Goal: Communication & Community: Answer question/provide support

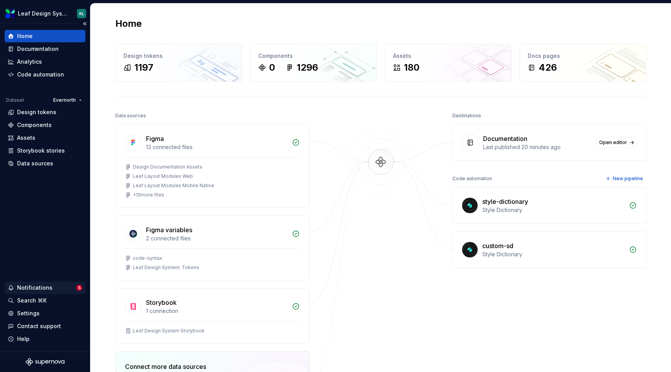
click at [67, 286] on div "Notifications" at bounding box center [42, 288] width 68 height 8
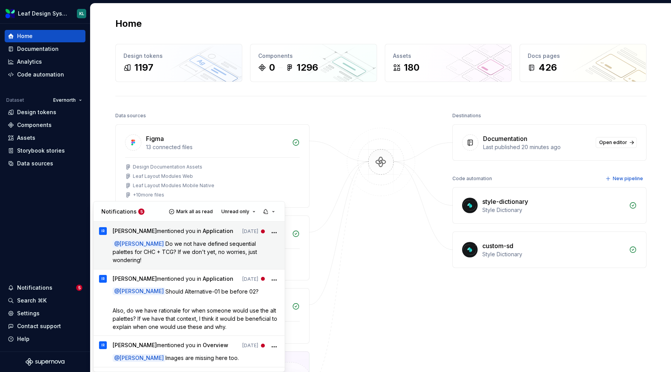
click at [174, 239] on div "[PERSON_NAME] mentioned you in Application [DATE] @ [PERSON_NAME] Do we not hav…" at bounding box center [196, 245] width 167 height 37
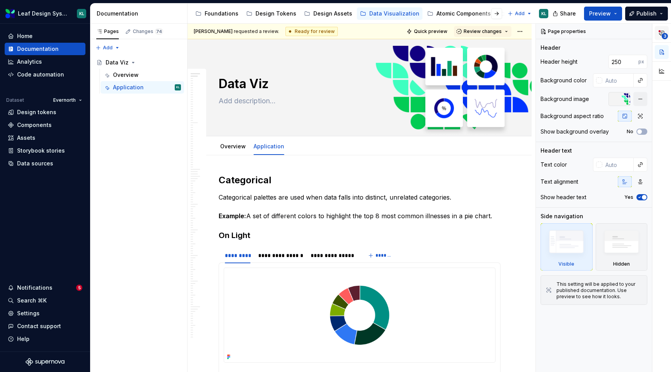
click at [662, 34] on span "3" at bounding box center [665, 36] width 6 height 6
type textarea "*"
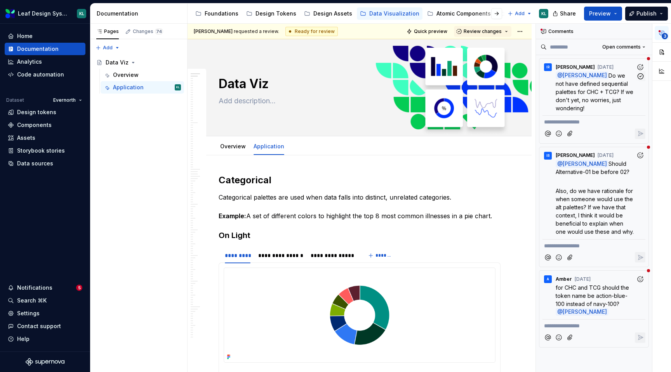
click at [623, 91] on span "Do we not have defined sequential palettes for CHC + TCG? If we don't yet, no w…" at bounding box center [595, 91] width 79 height 39
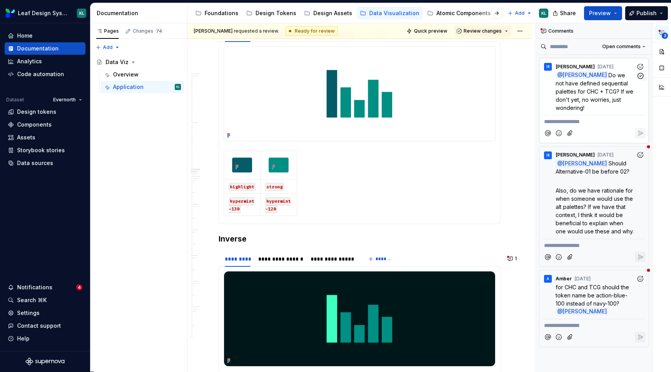
scroll to position [2399, 0]
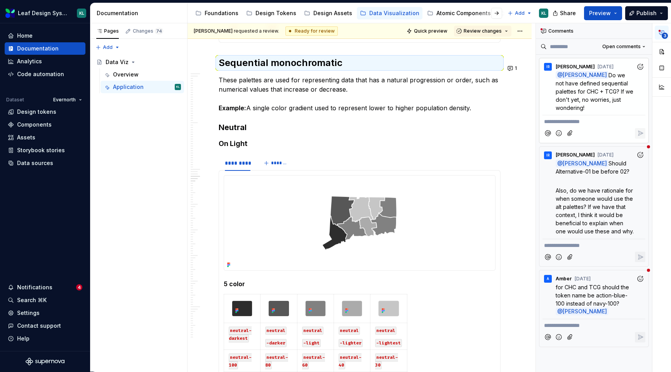
click at [572, 121] on p "**********" at bounding box center [594, 122] width 100 height 8
type textarea "*"
click at [607, 121] on span "We don't currently unfortunently" at bounding box center [585, 121] width 83 height 7
click at [642, 134] on icon "Reply" at bounding box center [641, 133] width 5 height 5
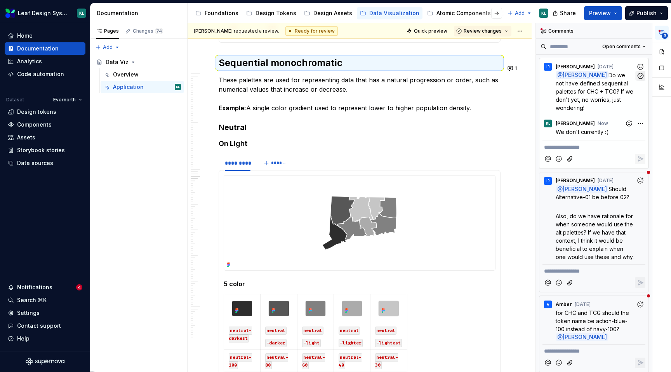
click at [640, 78] on icon "button" at bounding box center [640, 75] width 5 height 5
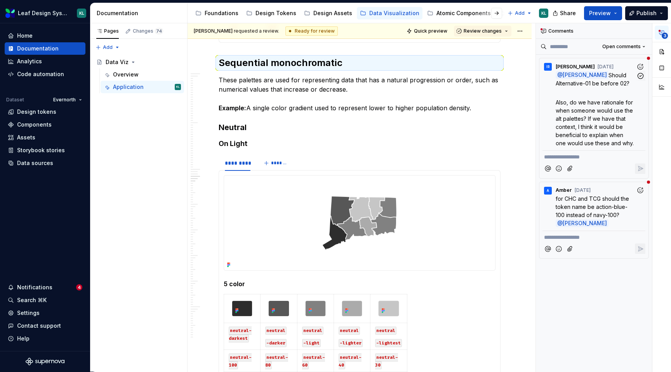
click at [619, 112] on span "Also, do we have rationale for when someone would use the alt palettes? If we h…" at bounding box center [595, 122] width 79 height 47
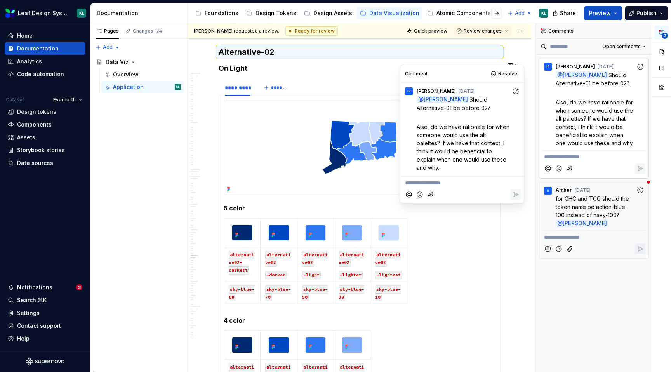
scroll to position [5840, 0]
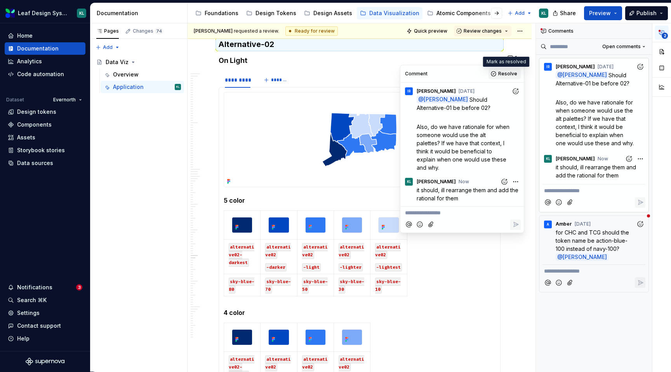
click at [497, 74] on button "Resolve" at bounding box center [505, 73] width 32 height 11
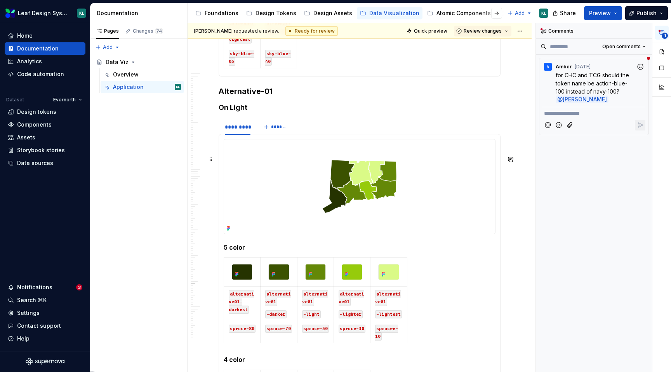
scroll to position [6944, 0]
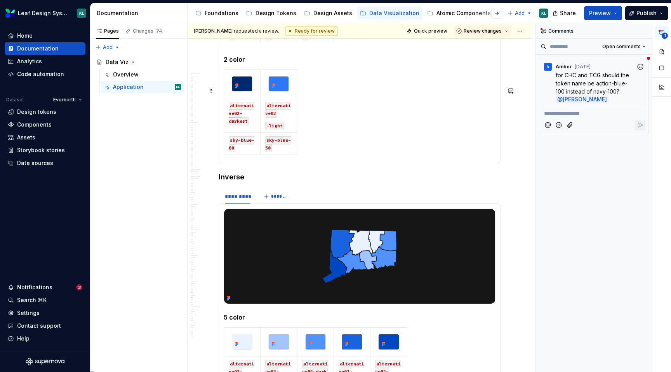
scroll to position [7489, 0]
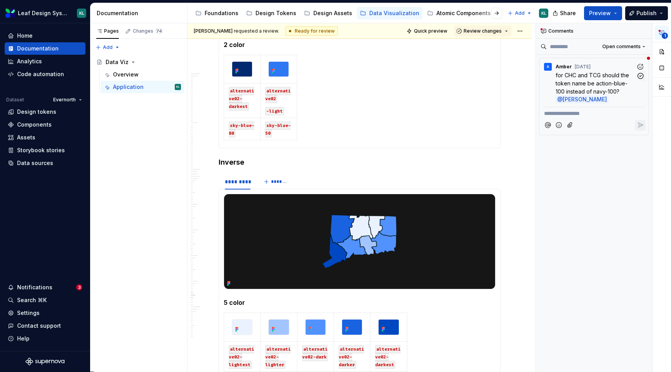
click at [620, 87] on p "for CHC and TCG should the token name be action-blue-100 instead of navy-100? @…" at bounding box center [596, 87] width 80 height 33
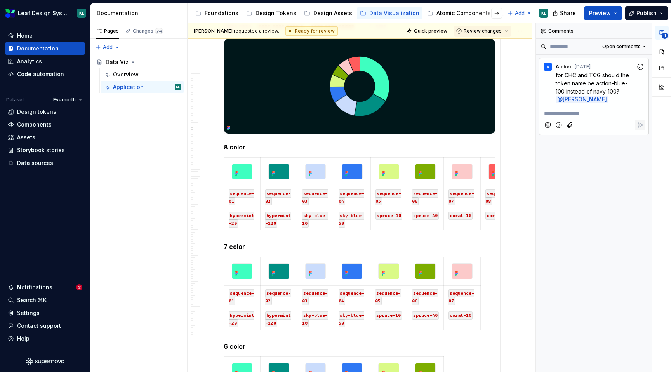
scroll to position [1090, 0]
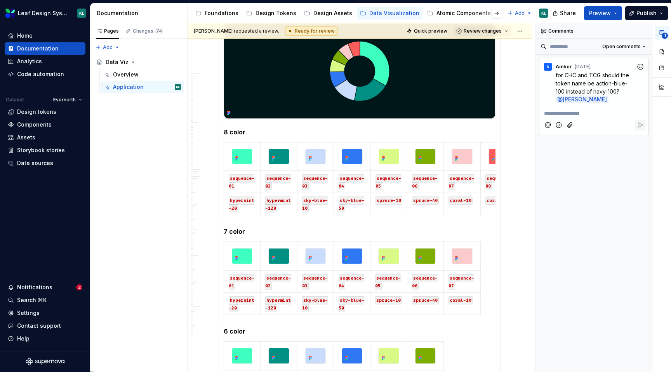
click at [584, 114] on p "**********" at bounding box center [594, 114] width 100 height 8
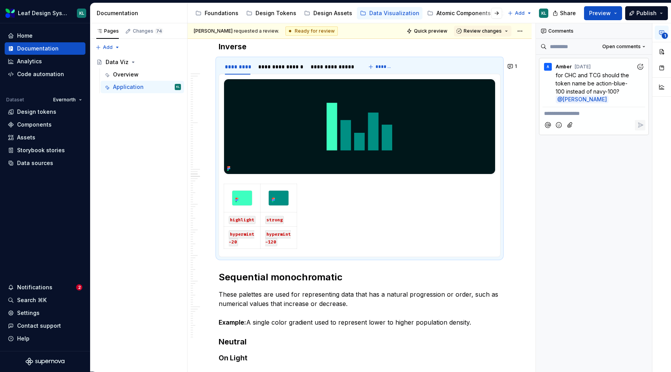
scroll to position [2185, 0]
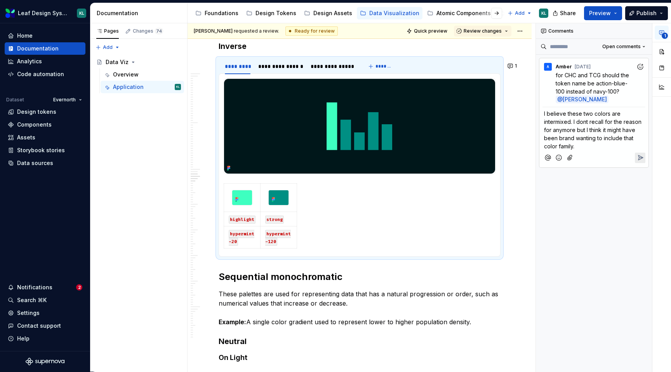
click at [568, 157] on icon "Attach files" at bounding box center [570, 157] width 4 height 5
click at [639, 153] on icon "Remove attachment" at bounding box center [639, 155] width 5 height 8
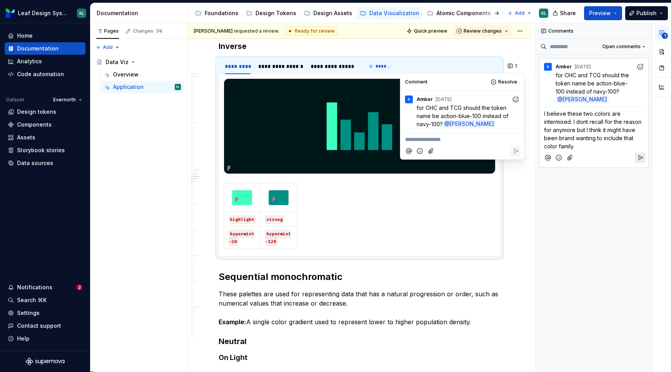
click at [572, 156] on icon "Attach files" at bounding box center [570, 157] width 4 height 5
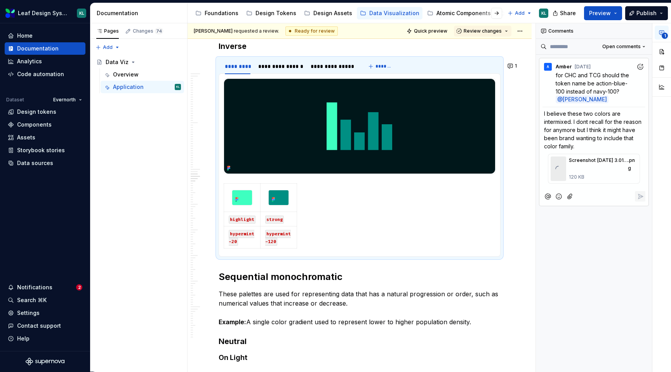
click at [637, 156] on icon "Remove attachment" at bounding box center [639, 155] width 5 height 8
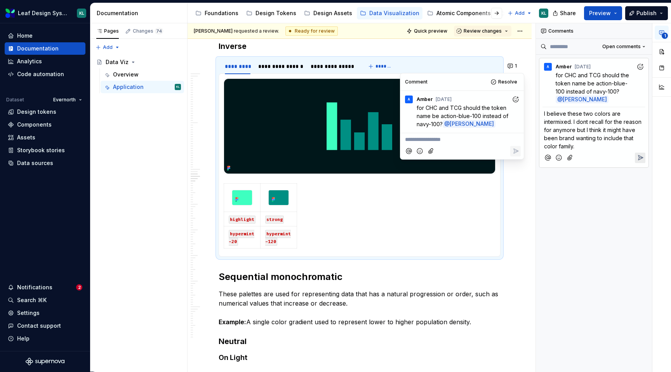
click at [571, 157] on icon "Attach files" at bounding box center [570, 158] width 8 height 8
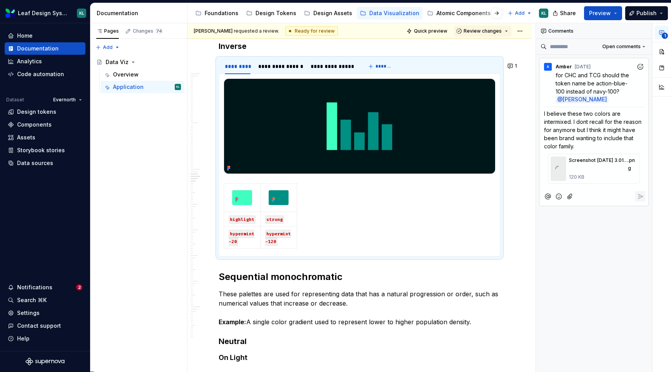
click at [637, 155] on icon "Remove attachment" at bounding box center [639, 155] width 5 height 8
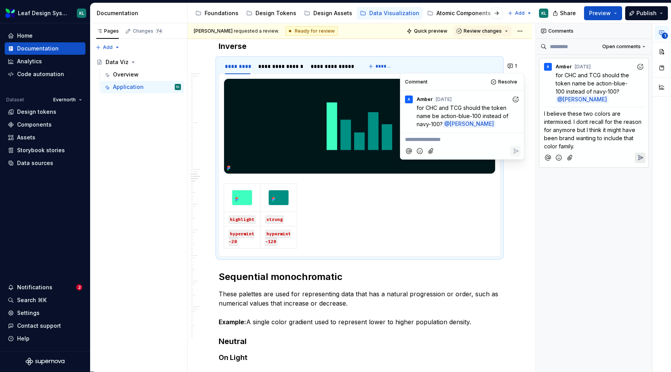
click at [643, 158] on icon "Reply" at bounding box center [641, 158] width 8 height 8
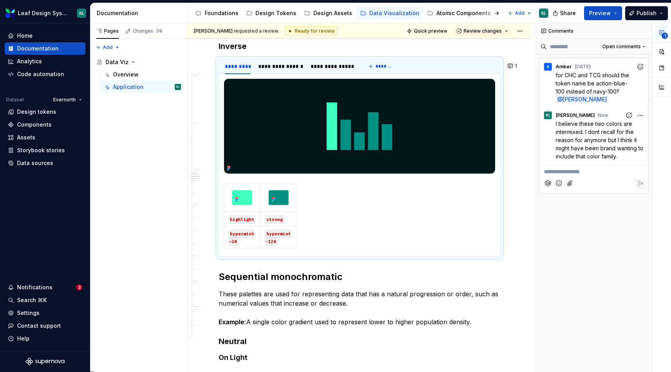
click at [568, 181] on icon "Attach files" at bounding box center [570, 183] width 8 height 8
click at [637, 199] on icon "Remove attachment" at bounding box center [639, 197] width 5 height 8
click at [639, 200] on icon "Reply" at bounding box center [641, 200] width 8 height 8
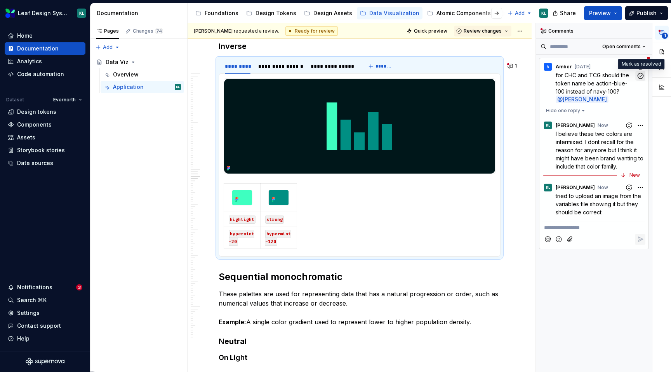
click at [640, 76] on icon "button" at bounding box center [640, 75] width 7 height 7
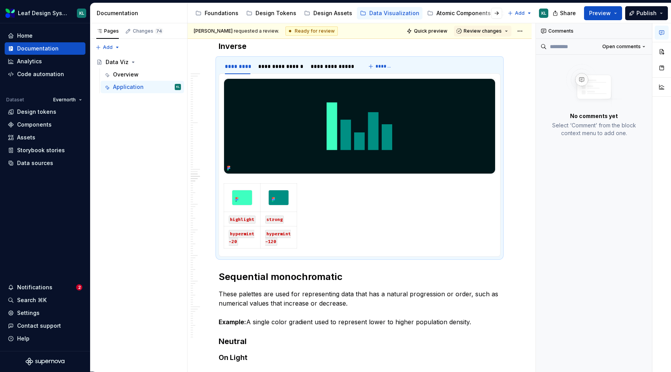
click at [663, 34] on icon "button" at bounding box center [662, 33] width 6 height 6
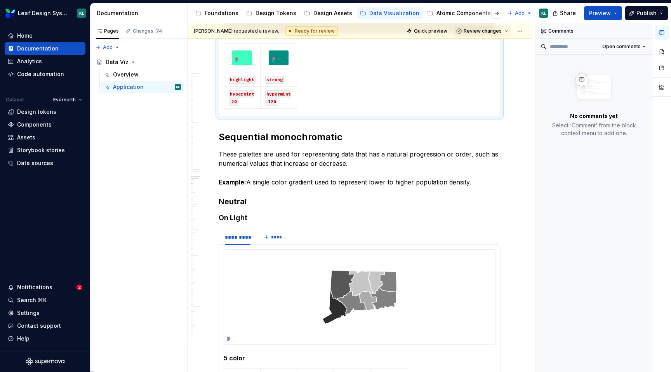
scroll to position [2322, 0]
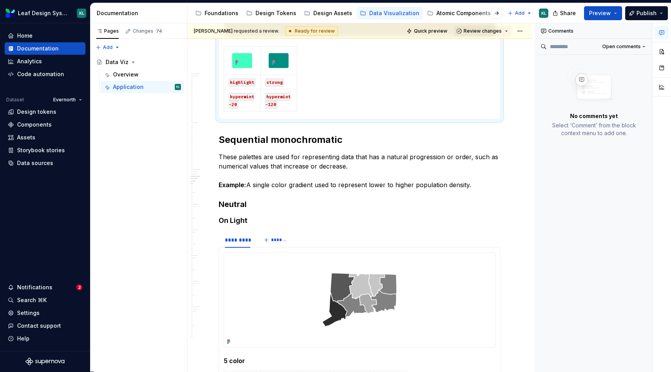
click at [244, 174] on p "These palettes are used for representing data that has a natural progression or…" at bounding box center [360, 170] width 282 height 37
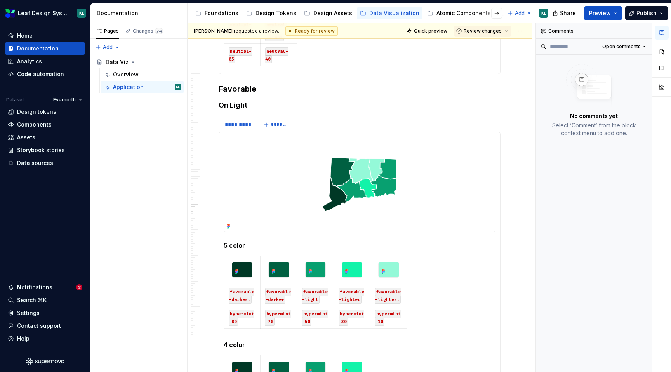
scroll to position [3575, 0]
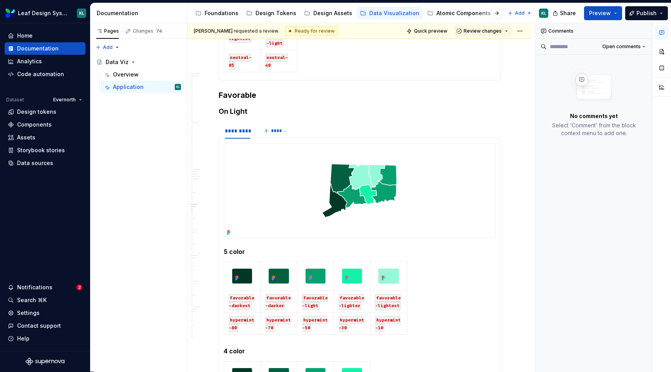
click at [662, 52] on button "button" at bounding box center [662, 52] width 14 height 14
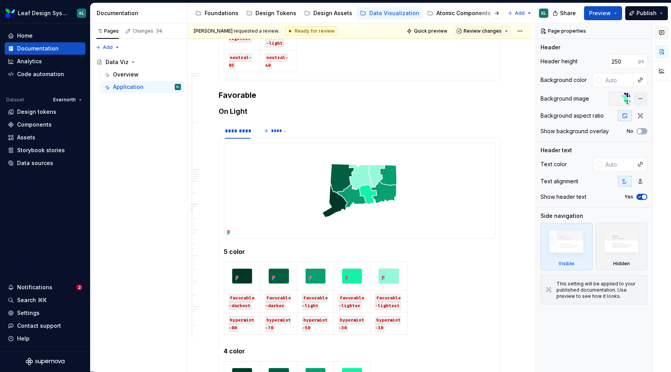
click at [221, 134] on div "*********" at bounding box center [238, 132] width 38 height 19
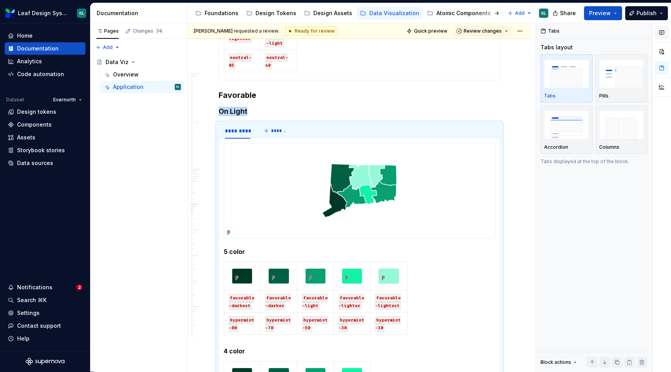
type textarea "*"
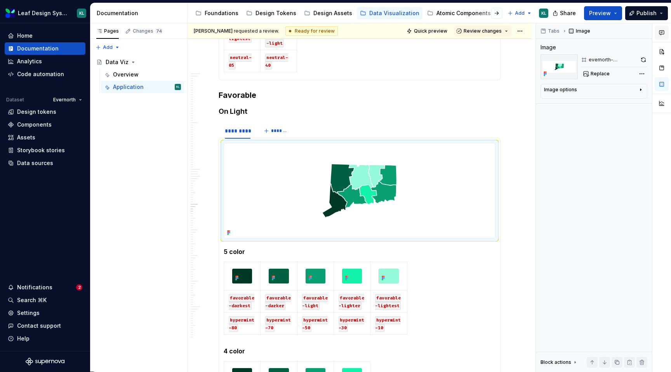
click at [224, 167] on img at bounding box center [359, 190] width 271 height 94
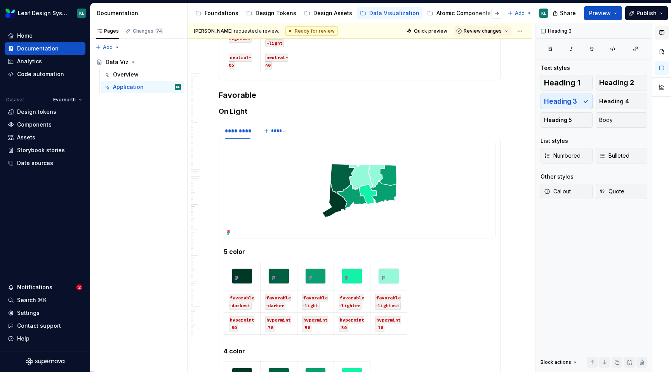
click at [230, 101] on h3 "Favorable" at bounding box center [360, 95] width 282 height 11
click at [256, 115] on h4 "On Light" at bounding box center [360, 111] width 282 height 9
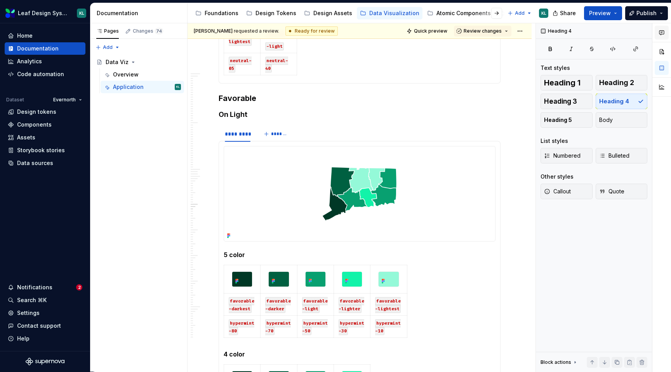
scroll to position [3516, 0]
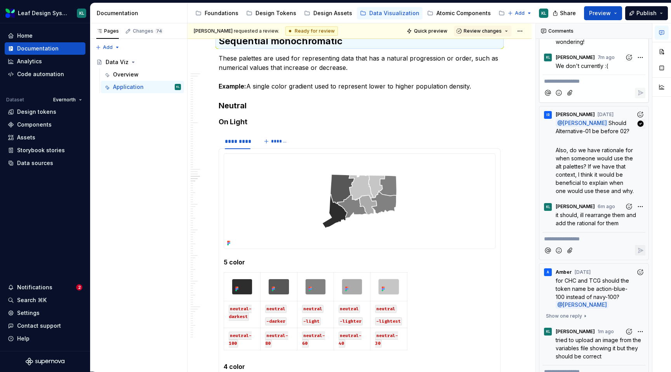
scroll to position [90, 0]
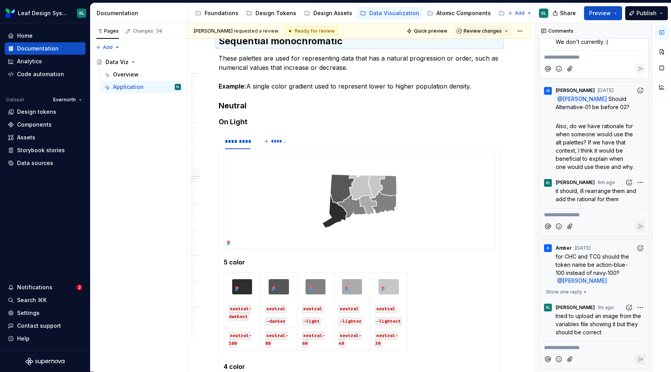
click at [567, 358] on icon "Attach files" at bounding box center [570, 359] width 8 height 8
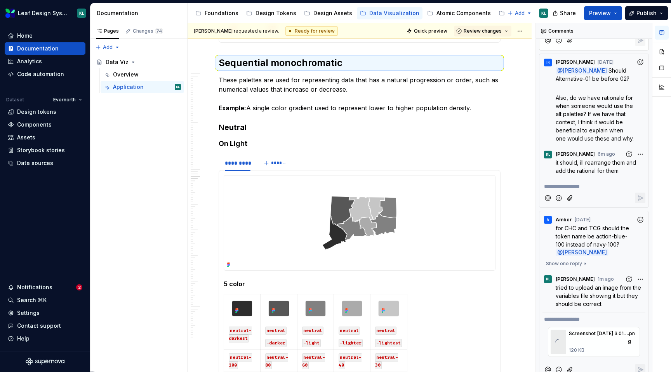
scroll to position [129, 0]
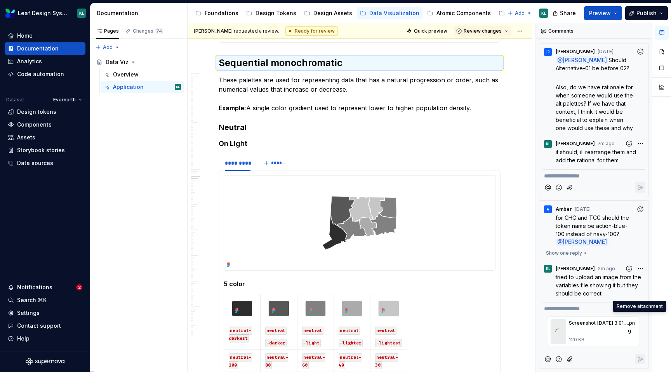
click at [639, 318] on icon "Remove attachment" at bounding box center [639, 318] width 2 height 2
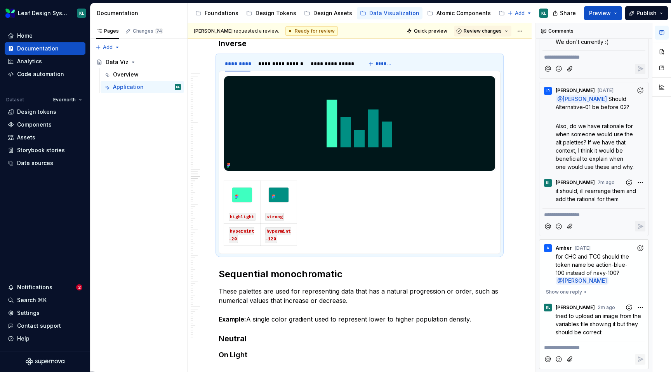
scroll to position [2185, 0]
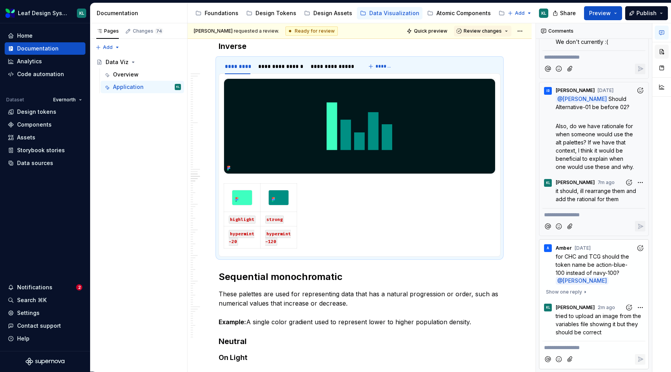
click at [662, 51] on button "button" at bounding box center [662, 52] width 14 height 14
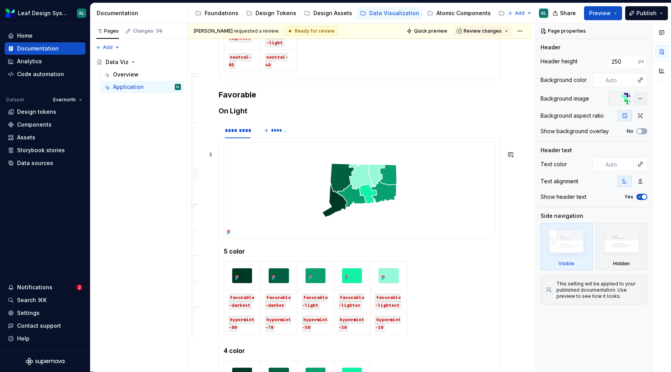
scroll to position [3579, 0]
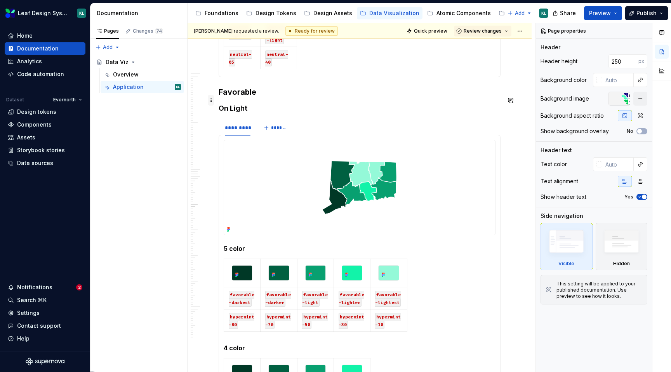
click at [212, 100] on span at bounding box center [211, 100] width 6 height 11
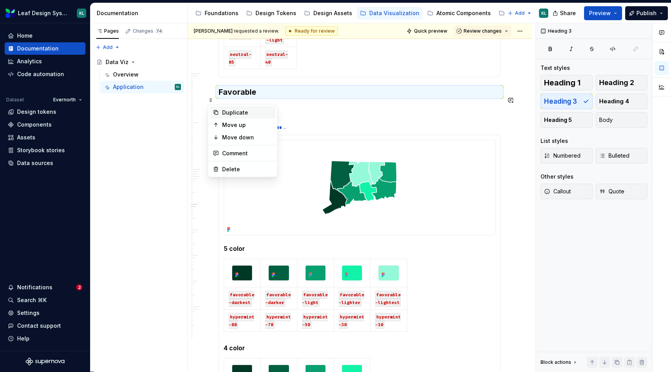
click at [232, 111] on div "Duplicate" at bounding box center [247, 113] width 51 height 8
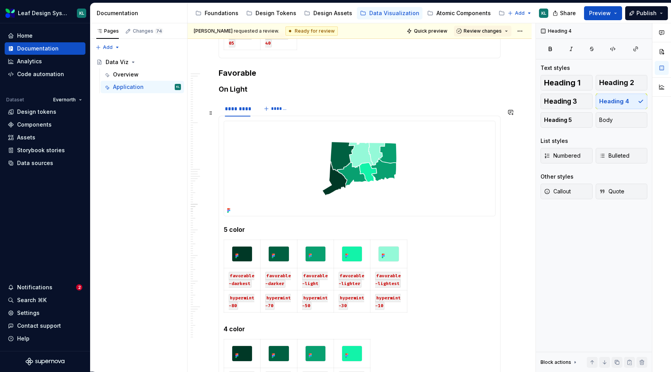
scroll to position [3588, 0]
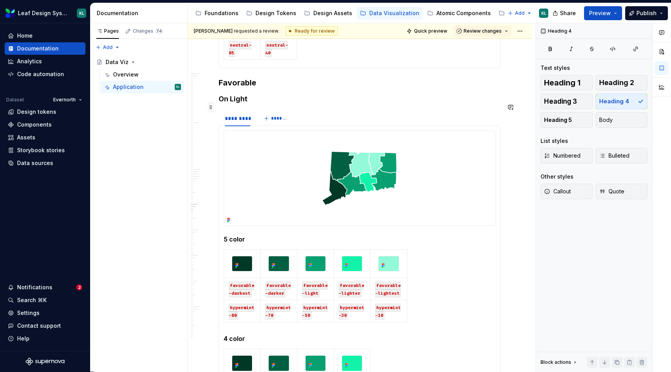
click at [213, 108] on span at bounding box center [211, 107] width 6 height 11
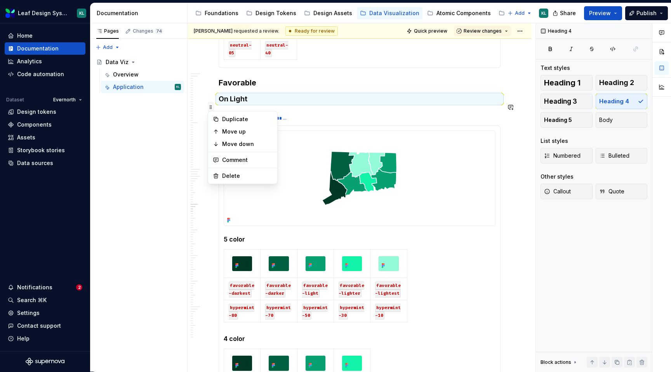
click at [213, 108] on span at bounding box center [211, 107] width 6 height 11
drag, startPoint x: 602, startPoint y: 119, endPoint x: 348, endPoint y: 102, distance: 254.7
click at [348, 102] on div "[PERSON_NAME] requested a review. Ready for review Quick preview Review changes…" at bounding box center [430, 197] width 484 height 349
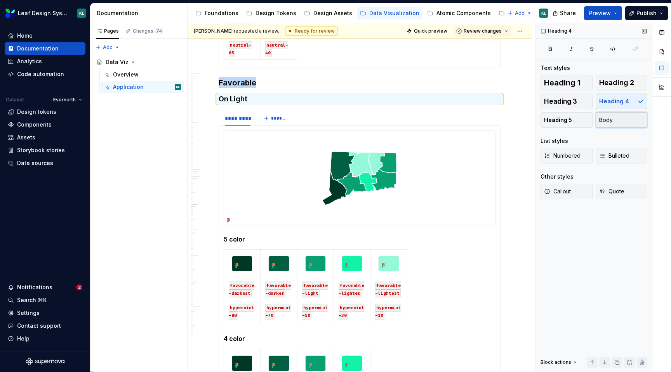
click at [613, 117] on button "Body" at bounding box center [622, 120] width 52 height 16
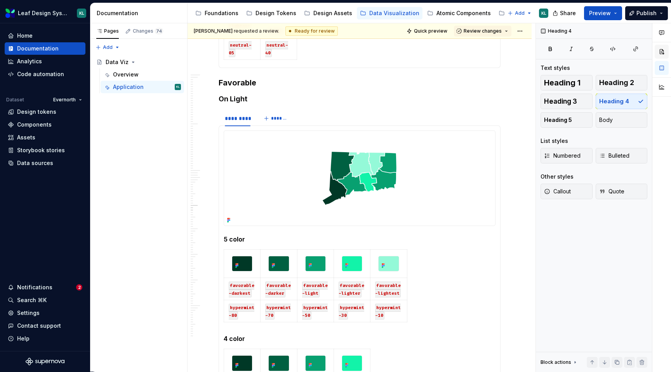
click at [665, 51] on button "button" at bounding box center [662, 52] width 14 height 14
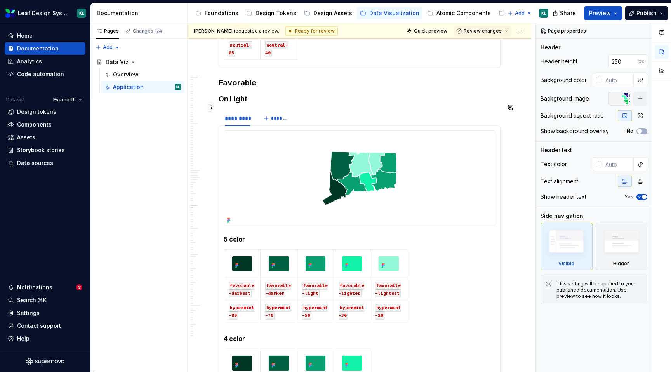
type textarea "*"
click at [213, 110] on span at bounding box center [211, 107] width 6 height 11
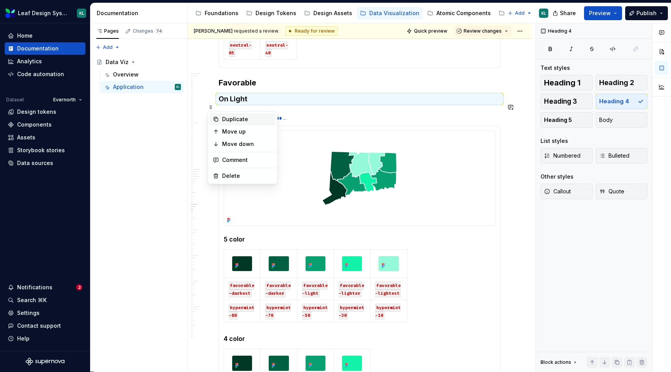
click at [221, 117] on div "Duplicate" at bounding box center [243, 119] width 66 height 12
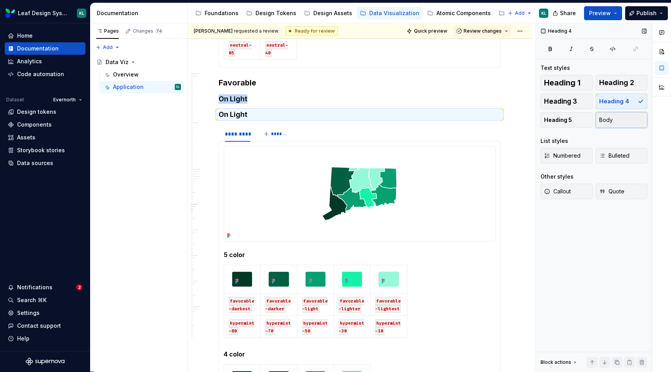
click at [617, 125] on button "Body" at bounding box center [622, 120] width 52 height 16
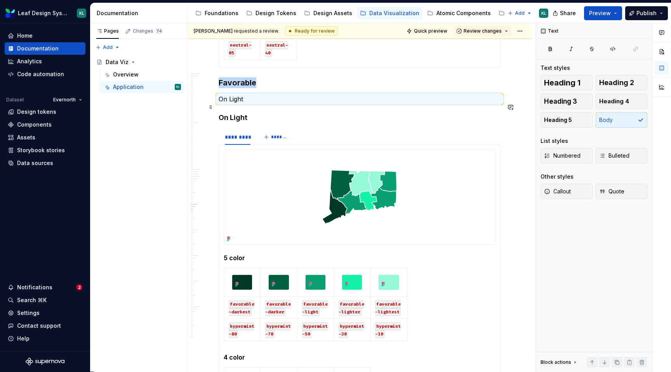
click at [244, 104] on p "On Light" at bounding box center [360, 98] width 282 height 9
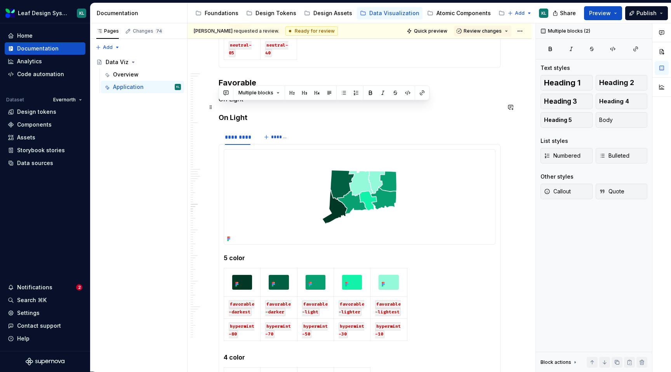
click at [244, 104] on p "On Light" at bounding box center [360, 98] width 282 height 9
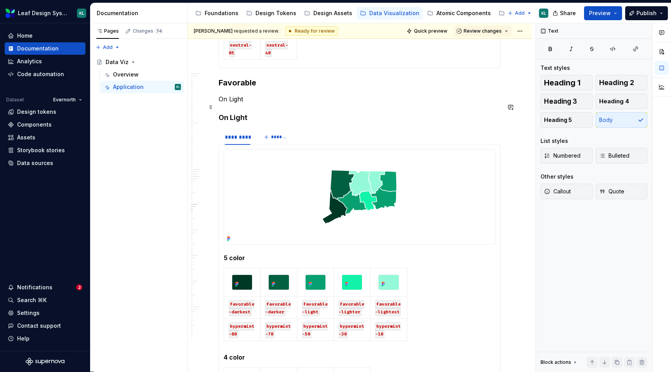
click at [237, 104] on p "On Light" at bounding box center [360, 98] width 282 height 9
click at [247, 104] on p "On Light" at bounding box center [360, 98] width 282 height 9
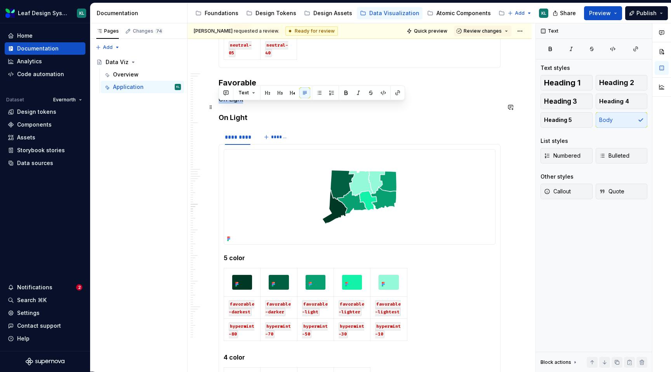
drag, startPoint x: 249, startPoint y: 107, endPoint x: 218, endPoint y: 107, distance: 31.5
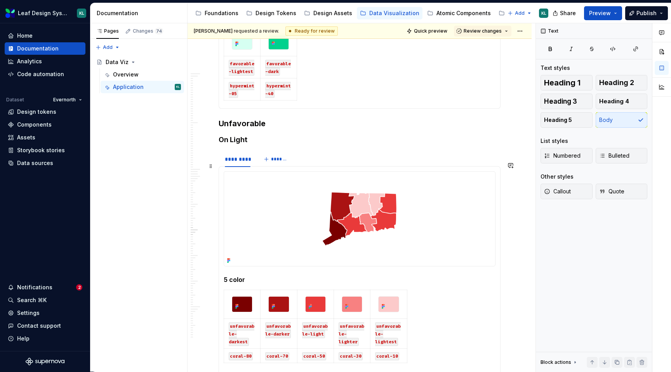
scroll to position [4672, 0]
click at [212, 134] on span at bounding box center [211, 134] width 6 height 11
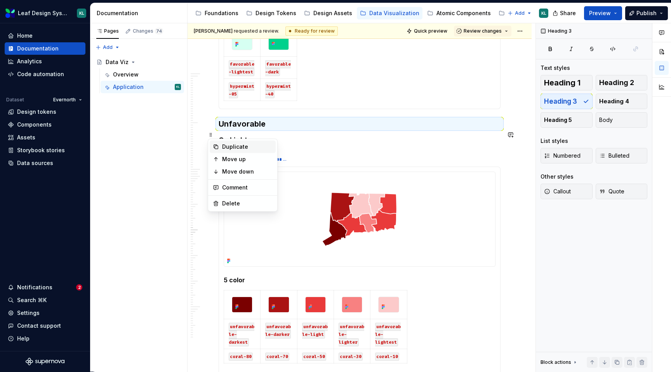
click at [234, 144] on div "Duplicate" at bounding box center [247, 147] width 51 height 8
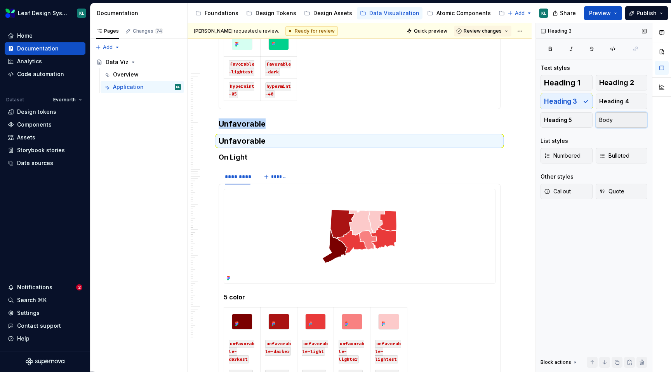
click at [602, 121] on span "Body" at bounding box center [606, 120] width 14 height 8
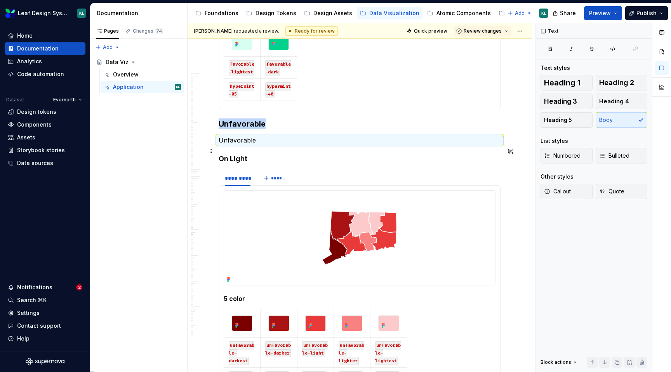
click at [249, 145] on p "Unfavorable" at bounding box center [360, 140] width 282 height 9
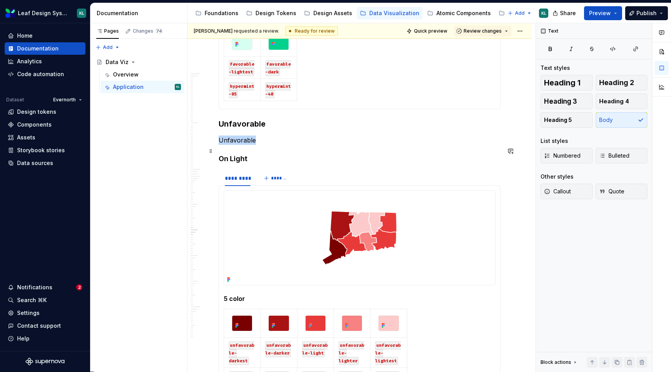
click at [249, 145] on p "Unfavorable" at bounding box center [360, 140] width 282 height 9
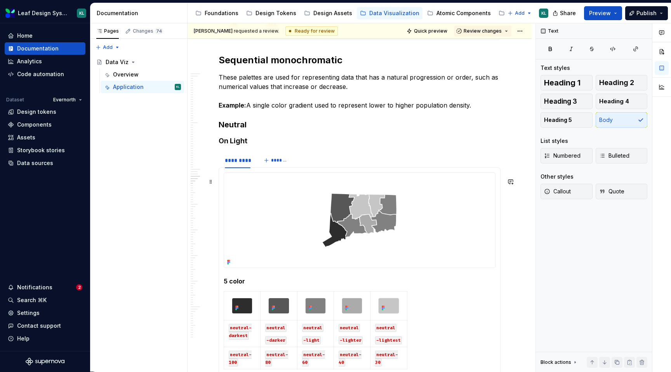
scroll to position [2392, 0]
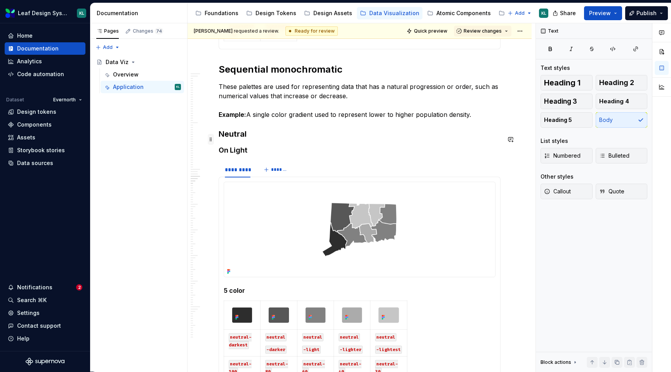
click at [213, 139] on span at bounding box center [211, 139] width 6 height 11
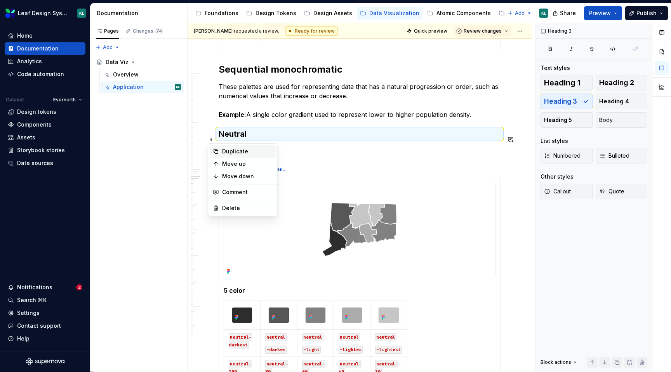
click at [233, 151] on div "Duplicate" at bounding box center [247, 152] width 51 height 8
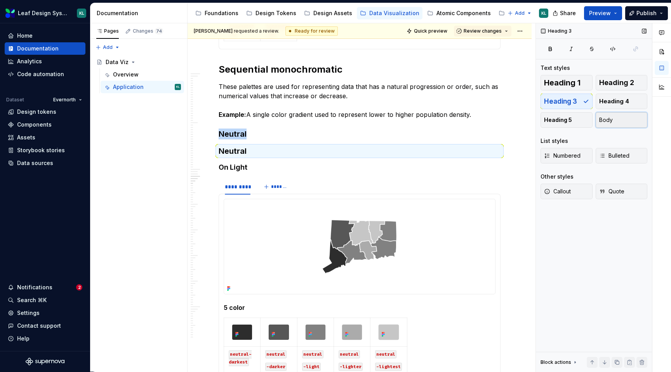
click at [623, 120] on button "Body" at bounding box center [622, 120] width 52 height 16
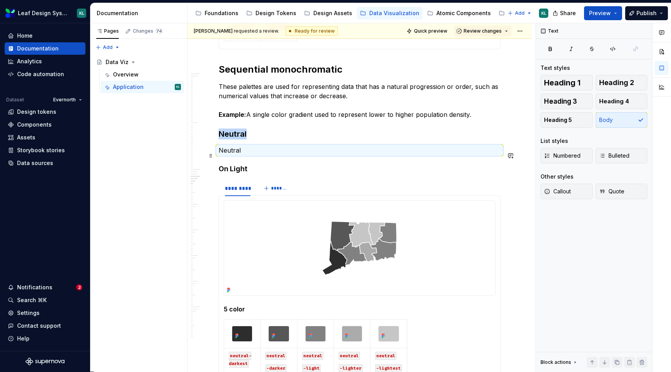
click at [246, 155] on p "Neutral" at bounding box center [360, 150] width 282 height 9
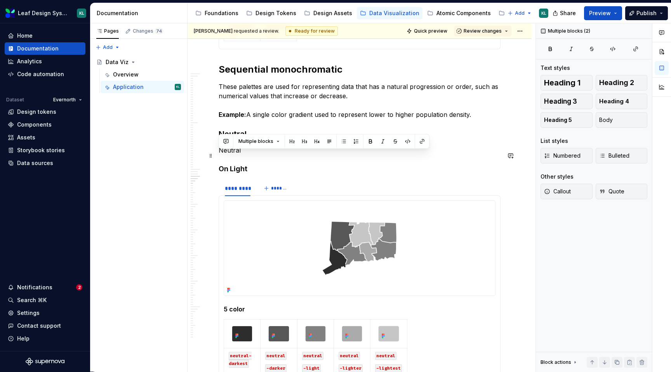
click at [233, 155] on p "Neutral" at bounding box center [360, 150] width 282 height 9
drag, startPoint x: 317, startPoint y: 156, endPoint x: 218, endPoint y: 156, distance: 99.5
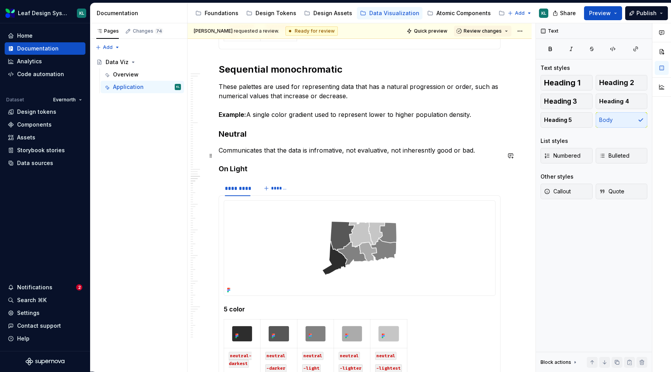
click at [433, 155] on p "Communicates that the data is infromative, not evaluative, not inheresntly good…" at bounding box center [360, 150] width 282 height 9
click at [330, 155] on p "Communicates that the data is infromative, not evaluative, not inherently good …" at bounding box center [360, 150] width 282 height 9
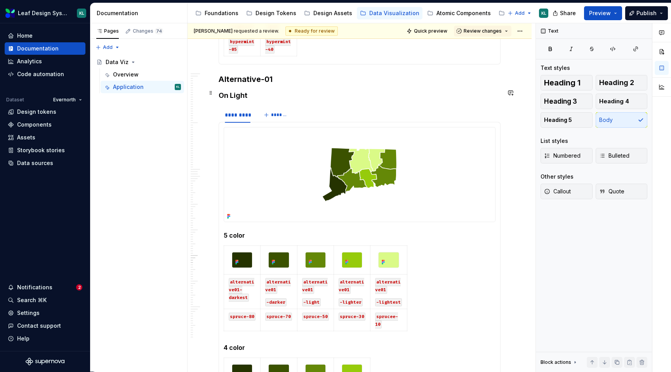
scroll to position [5855, 0]
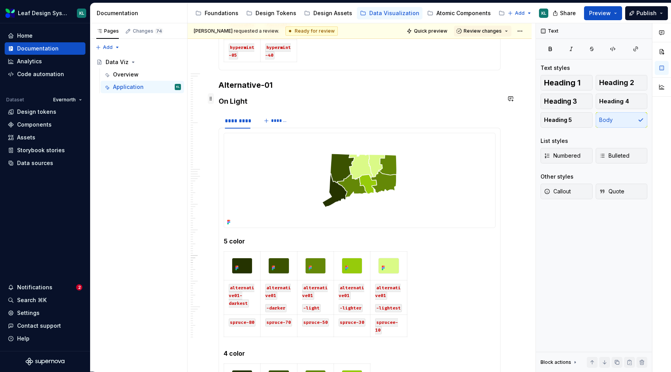
click at [210, 100] on span at bounding box center [211, 98] width 6 height 11
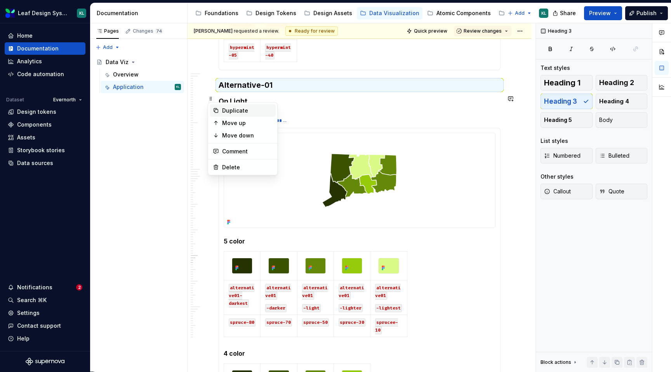
click at [260, 110] on div "Duplicate" at bounding box center [247, 111] width 51 height 8
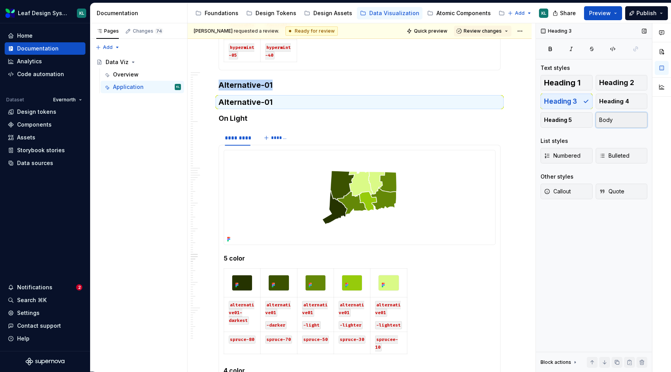
click at [616, 120] on button "Body" at bounding box center [622, 120] width 52 height 16
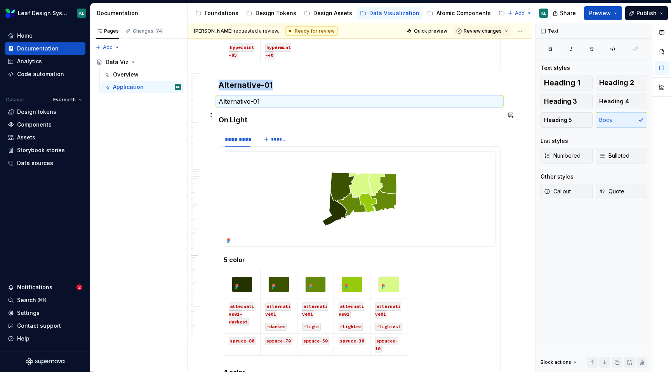
click at [256, 106] on p "Alternative-01" at bounding box center [360, 101] width 282 height 9
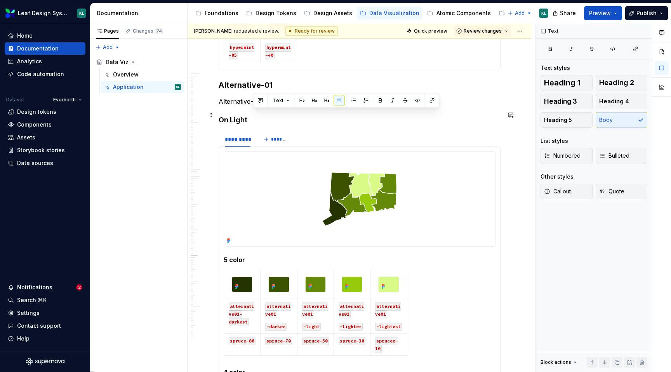
click at [256, 106] on p "Alternative-01" at bounding box center [360, 101] width 282 height 9
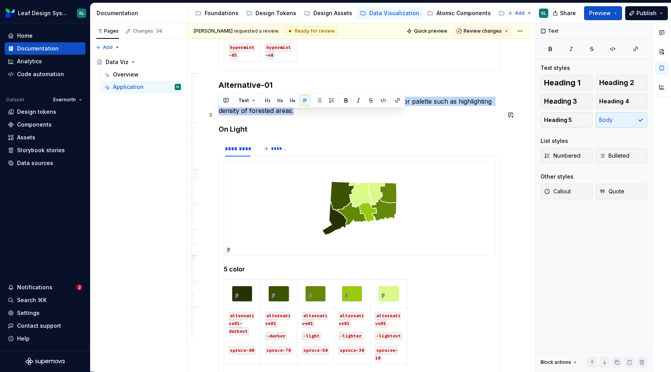
drag, startPoint x: 301, startPoint y: 122, endPoint x: 220, endPoint y: 116, distance: 82.2
click at [220, 115] on p "When you dont want to apply a strictly positive or negative color palette such …" at bounding box center [360, 106] width 282 height 19
copy p "When you dont want to apply a strictly positive or negative color palette such …"
click at [249, 115] on p "When you dont want to apply a strictly positive or negative color palette such …" at bounding box center [360, 106] width 282 height 19
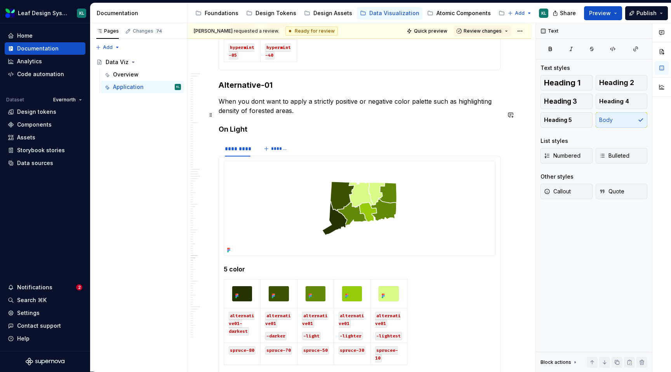
click at [261, 115] on p "When you dont want to apply a strictly positive or negative color palette such …" at bounding box center [360, 106] width 282 height 19
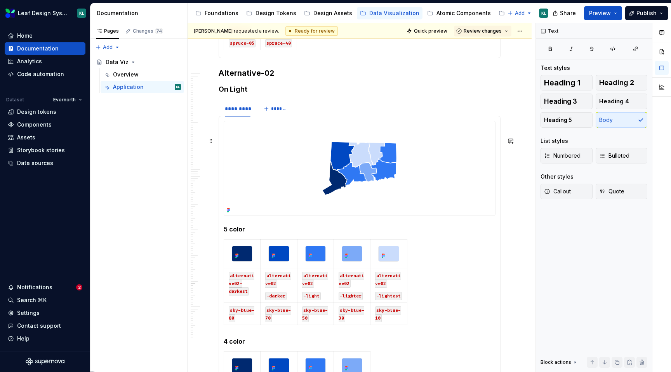
scroll to position [7073, 0]
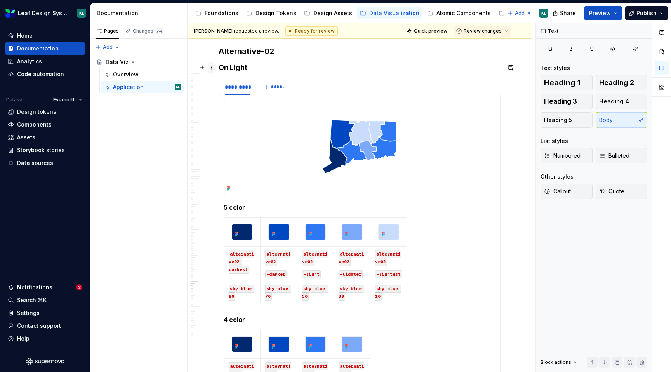
click at [213, 68] on span at bounding box center [211, 67] width 6 height 11
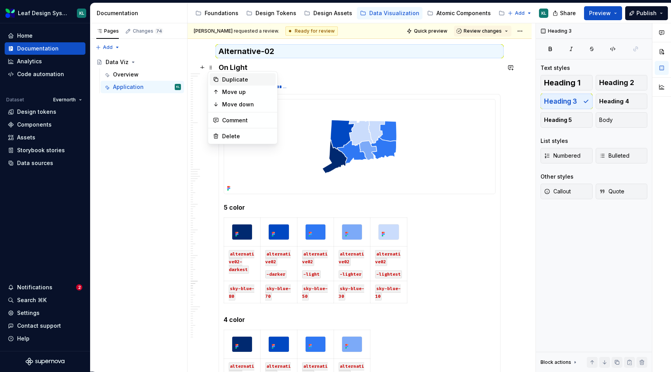
click at [225, 79] on div "Duplicate" at bounding box center [247, 80] width 51 height 8
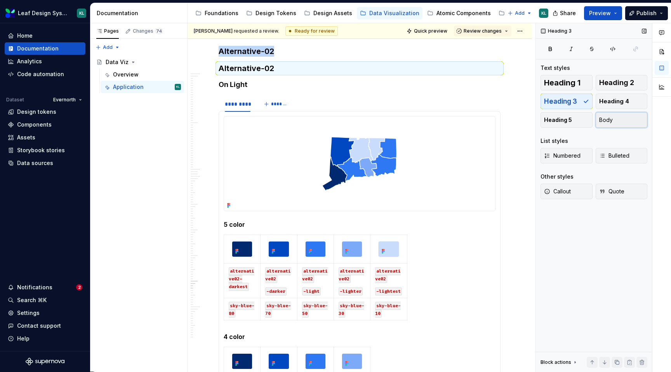
click at [613, 121] on button "Body" at bounding box center [622, 120] width 52 height 16
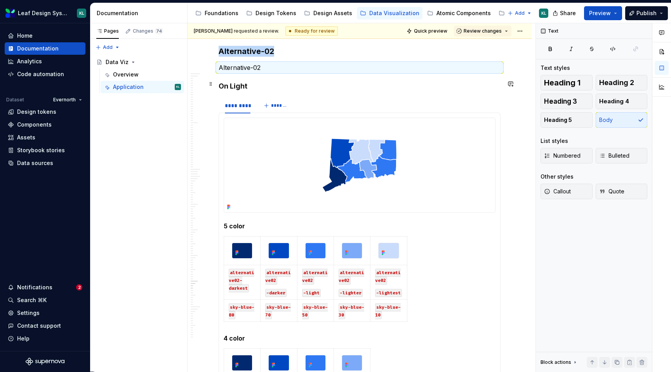
click at [262, 72] on p "Alternative-02" at bounding box center [360, 67] width 282 height 9
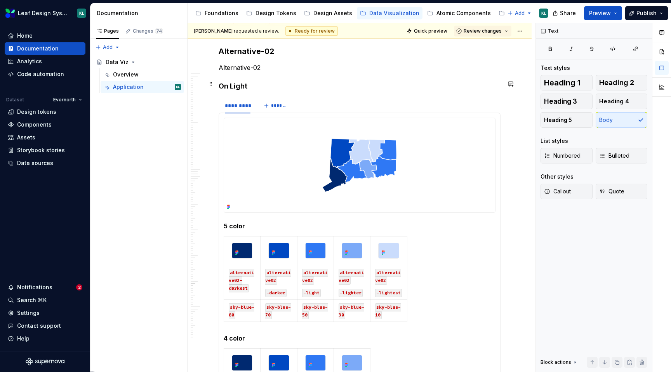
click at [262, 72] on p "Alternative-02" at bounding box center [360, 67] width 282 height 9
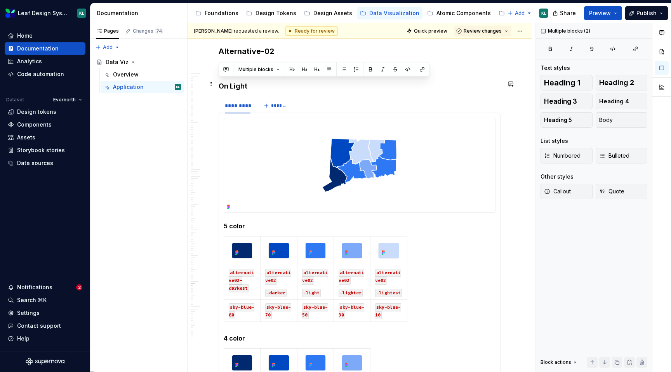
click at [254, 72] on p "Alternative-02" at bounding box center [360, 67] width 282 height 9
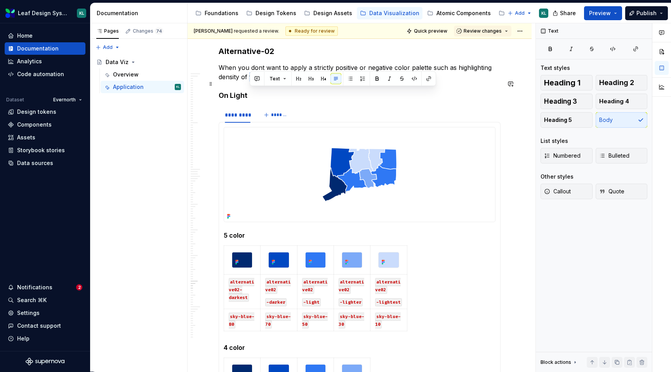
drag, startPoint x: 250, startPoint y: 92, endPoint x: 291, endPoint y: 90, distance: 40.8
click at [291, 82] on p "When you dont want to apply a strictly positive or negative color palette such …" at bounding box center [360, 72] width 282 height 19
drag, startPoint x: 282, startPoint y: 92, endPoint x: 251, endPoint y: 93, distance: 30.7
click at [251, 82] on p "When you dont want to apply a strictly positive or negative color palette such …" at bounding box center [360, 72] width 282 height 19
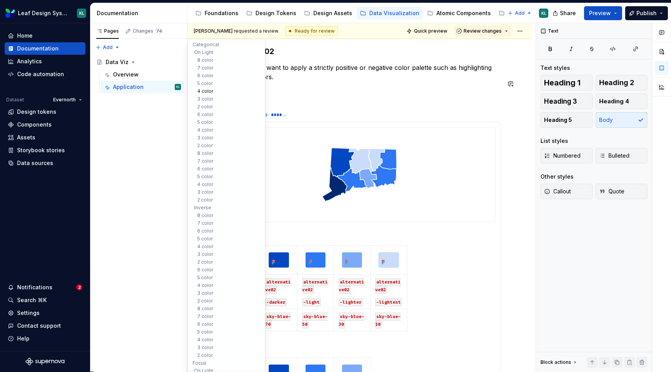
click at [201, 91] on button "4 color" at bounding box center [227, 91] width 74 height 8
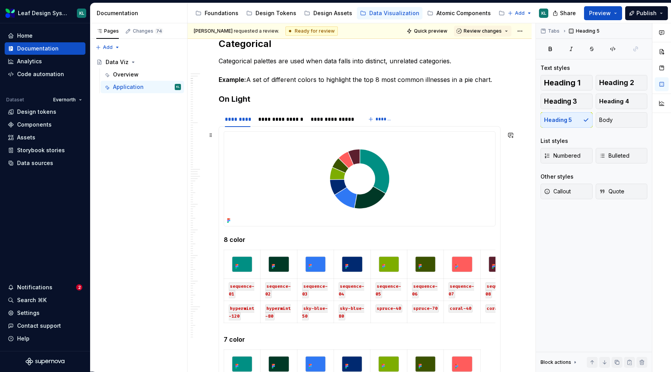
scroll to position [0, 0]
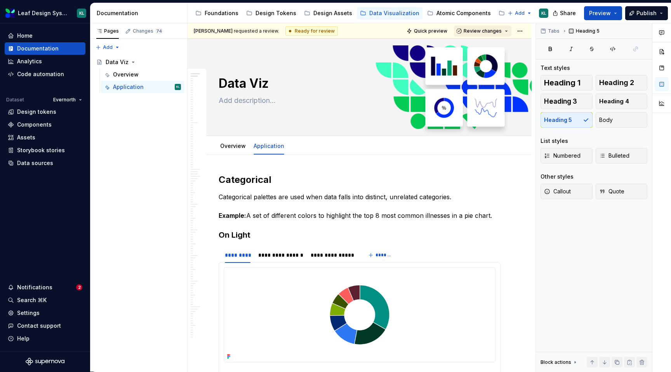
click at [493, 31] on span "Review changes" at bounding box center [483, 31] width 38 height 6
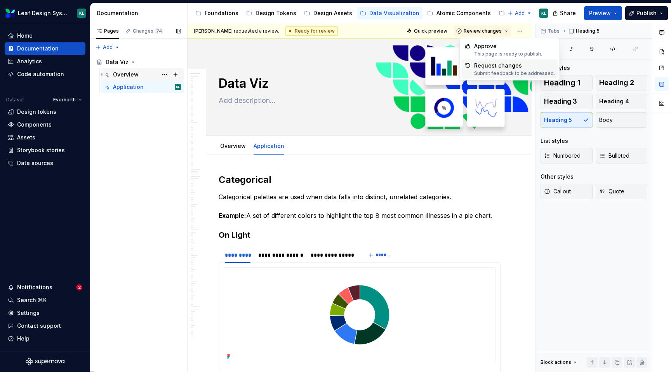
click at [143, 78] on div "Overview" at bounding box center [147, 74] width 68 height 11
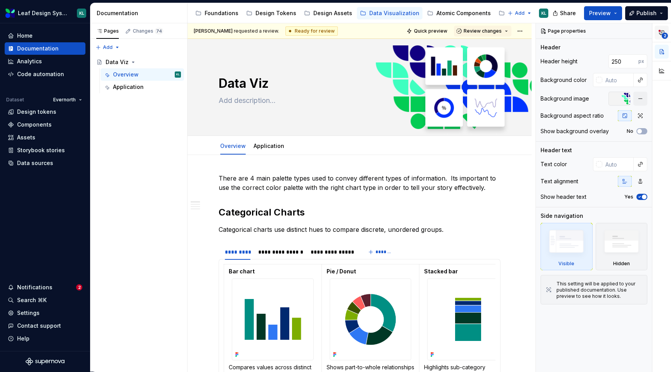
click at [663, 32] on icon "button" at bounding box center [662, 33] width 6 height 6
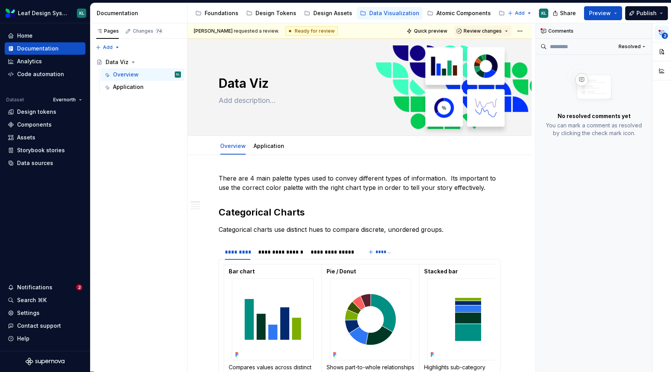
click at [663, 32] on icon "button" at bounding box center [662, 33] width 6 height 6
click at [554, 28] on div "Comments" at bounding box center [594, 31] width 116 height 16
click at [657, 46] on button "button" at bounding box center [662, 52] width 14 height 14
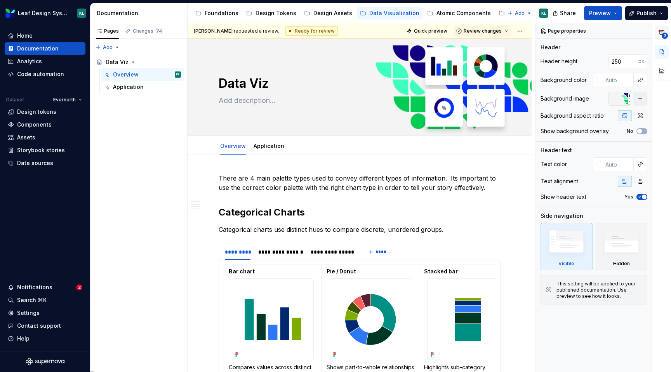
click at [659, 35] on icon "button" at bounding box center [662, 33] width 6 height 6
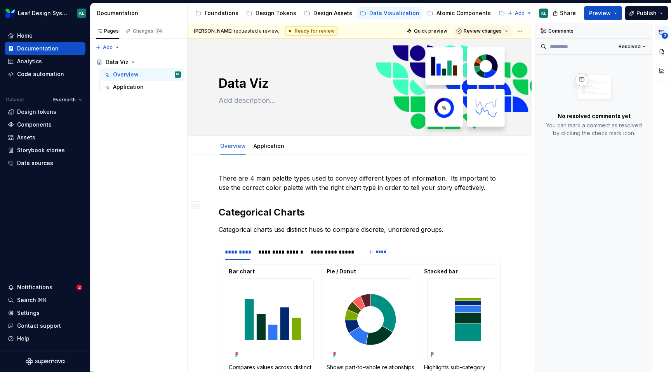
type textarea "*"
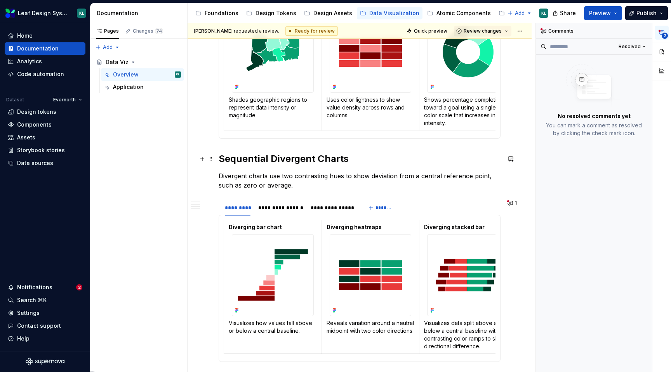
scroll to position [1073, 0]
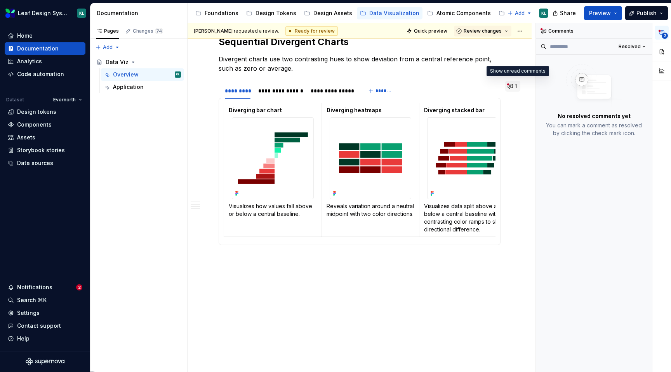
click at [514, 83] on button "1" at bounding box center [512, 86] width 15 height 11
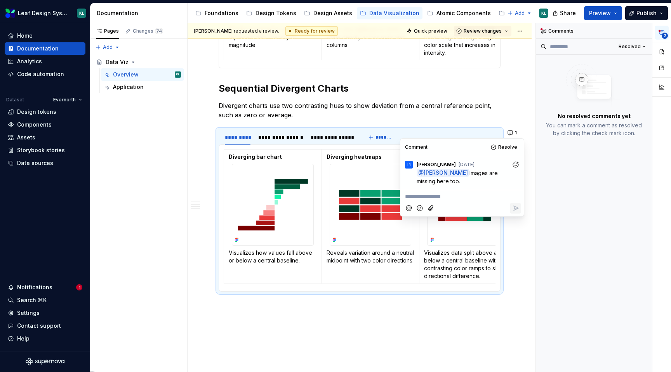
scroll to position [1023, 0]
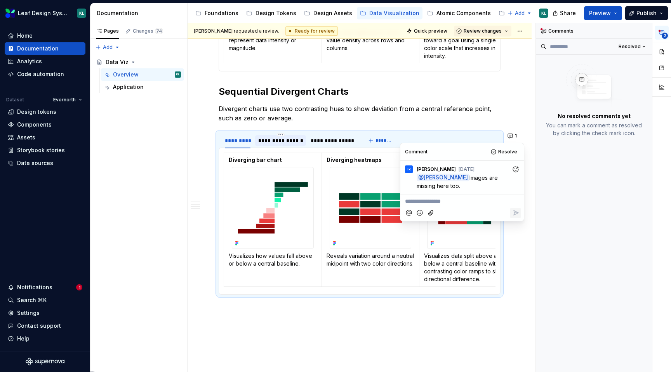
click at [288, 143] on div "**********" at bounding box center [280, 141] width 45 height 8
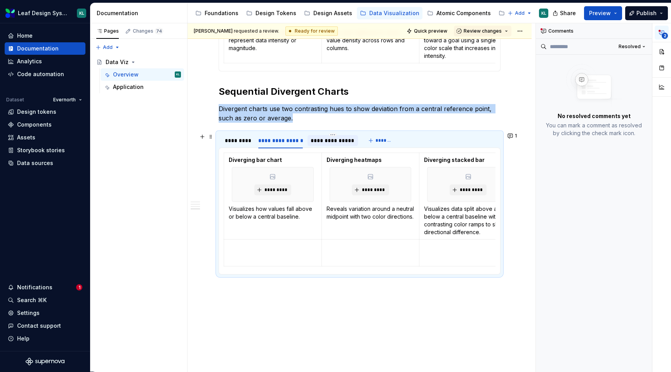
click at [330, 143] on div "**********" at bounding box center [333, 141] width 44 height 8
click at [280, 143] on div "**********" at bounding box center [280, 141] width 45 height 8
click at [233, 143] on div "*********" at bounding box center [238, 141] width 26 height 8
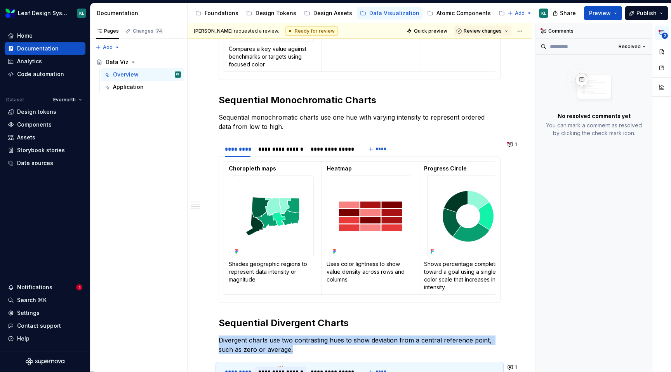
scroll to position [733, 0]
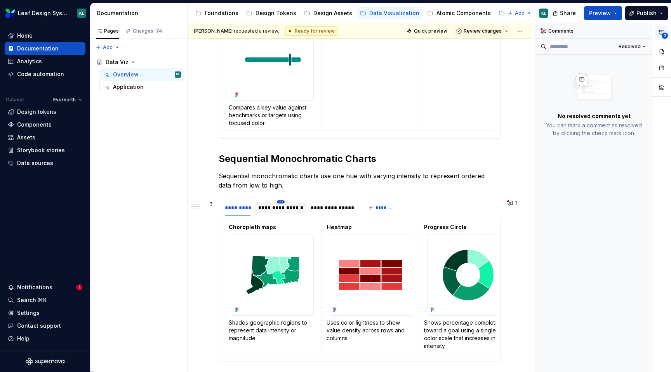
click at [278, 203] on html "Leaf Design System KL Home Documentation Analytics Code automation Dataset Ever…" at bounding box center [335, 186] width 671 height 372
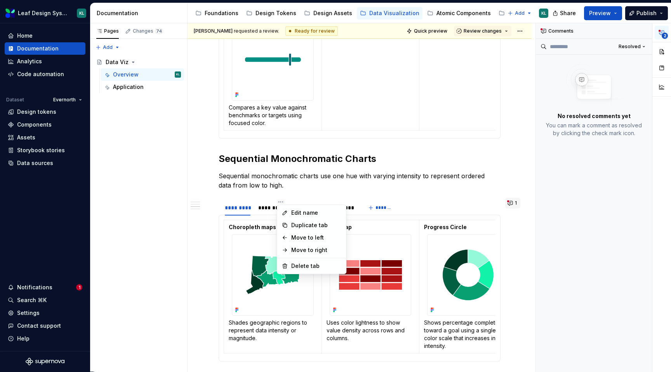
click at [521, 202] on html "Leaf Design System KL Home Documentation Analytics Code automation Dataset Ever…" at bounding box center [335, 186] width 671 height 372
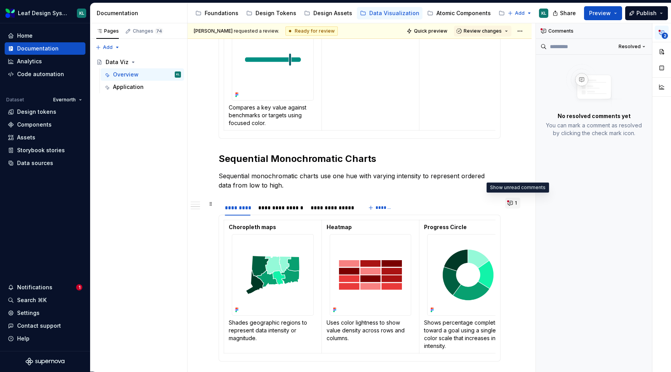
click at [517, 202] on button "1" at bounding box center [512, 203] width 15 height 11
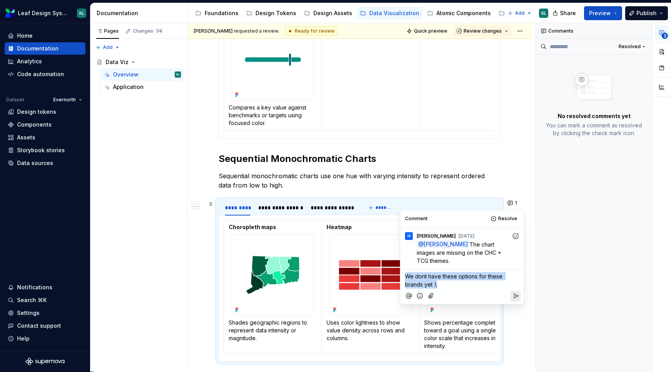
drag, startPoint x: 447, startPoint y: 281, endPoint x: 402, endPoint y: 274, distance: 45.6
click at [402, 274] on div "Comment Resolve IR [PERSON_NAME] [DATE] @ [PERSON_NAME] The chart images are mi…" at bounding box center [463, 257] width 124 height 94
copy span "We dont have these options for these brands yet :\"
click at [514, 296] on icon "Reply" at bounding box center [516, 296] width 5 height 5
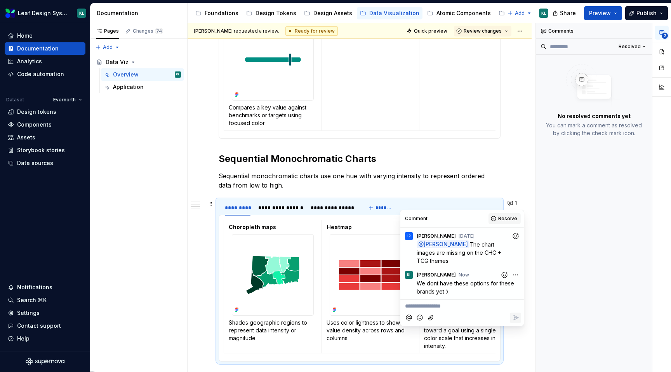
click at [503, 221] on span "Resolve" at bounding box center [507, 219] width 19 height 6
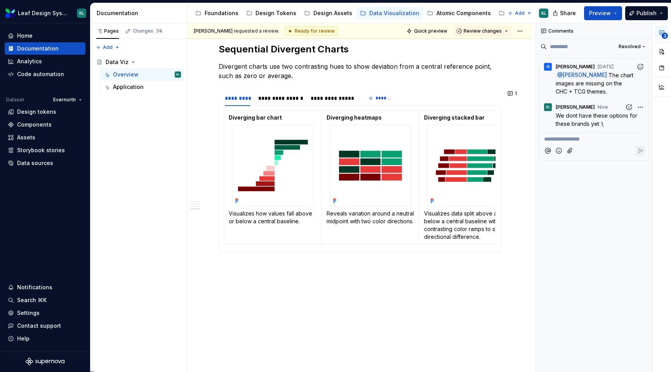
scroll to position [1070, 0]
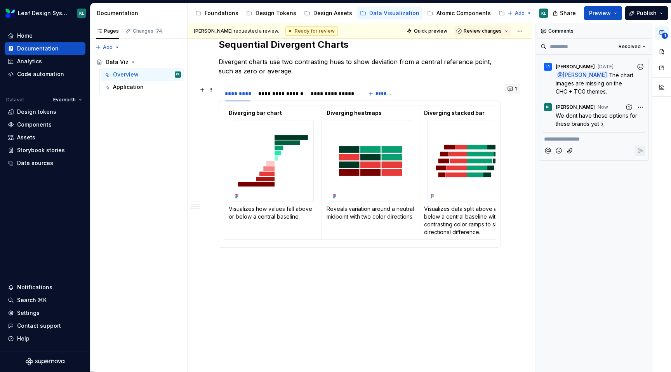
click at [514, 87] on button "1" at bounding box center [512, 89] width 15 height 11
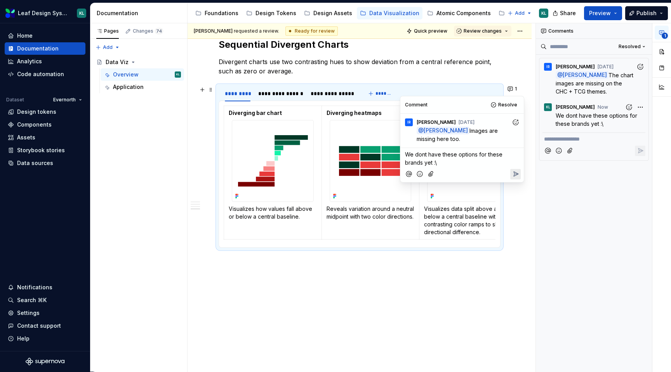
click at [517, 172] on icon "Reply" at bounding box center [516, 174] width 8 height 8
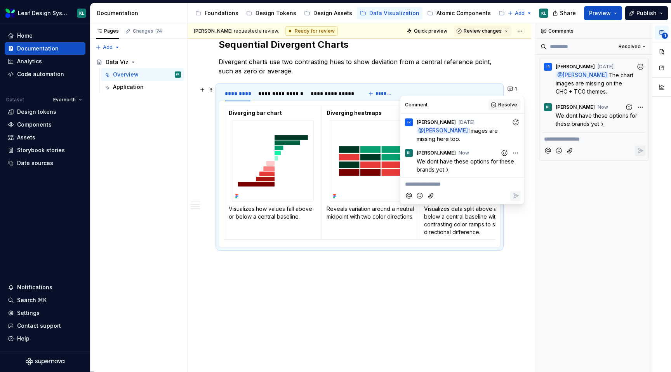
click at [504, 107] on span "Resolve" at bounding box center [507, 105] width 19 height 6
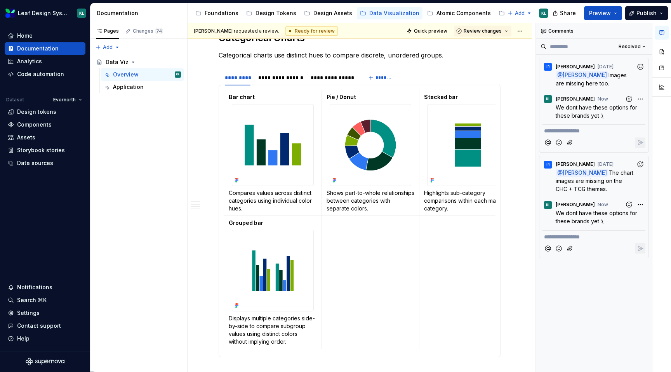
scroll to position [0, 0]
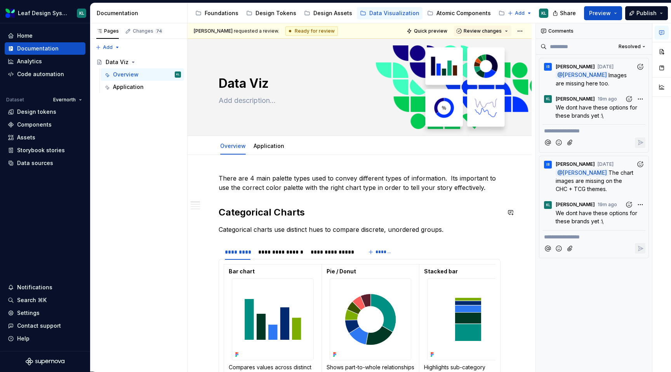
type textarea "*"
